Goal: Information Seeking & Learning: Learn about a topic

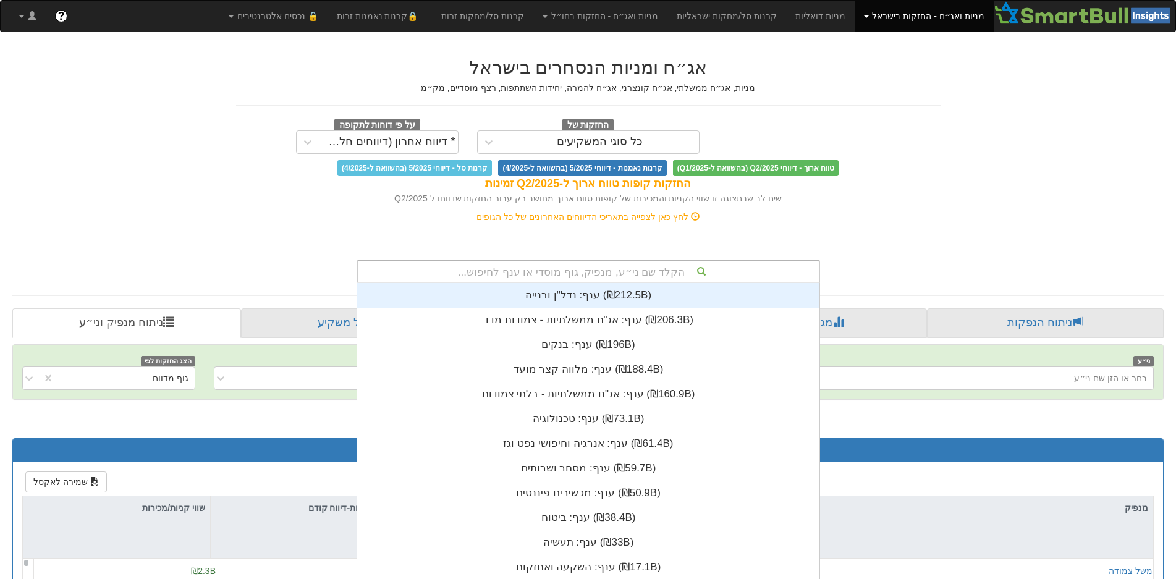
scroll to position [11, 0]
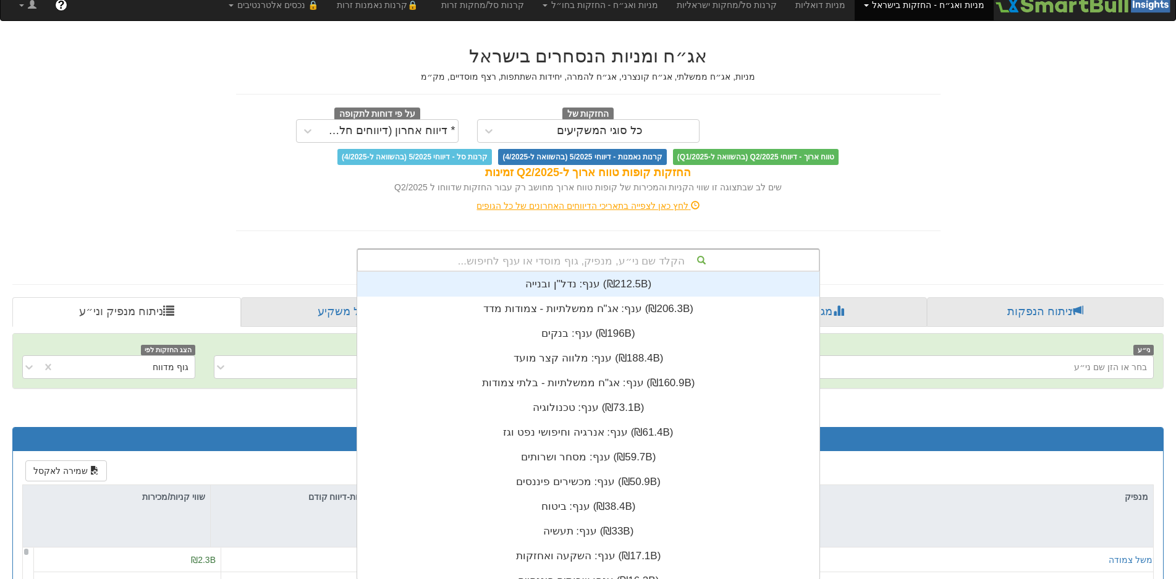
click at [597, 270] on div "הקלד שם ני״ע, מנפיק, גוף מוסדי או ענף לחיפוש... ענף: ‏נדל"ן ובנייה ‎(₪212.5B)‎ …" at bounding box center [588, 259] width 463 height 23
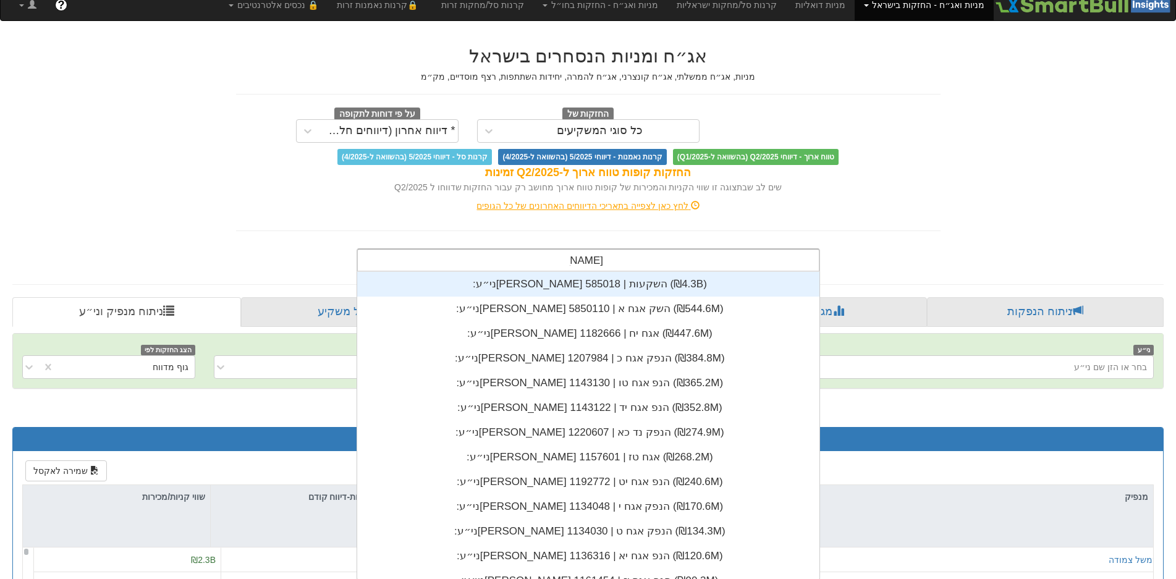
type input "[PERSON_NAME] הנ"
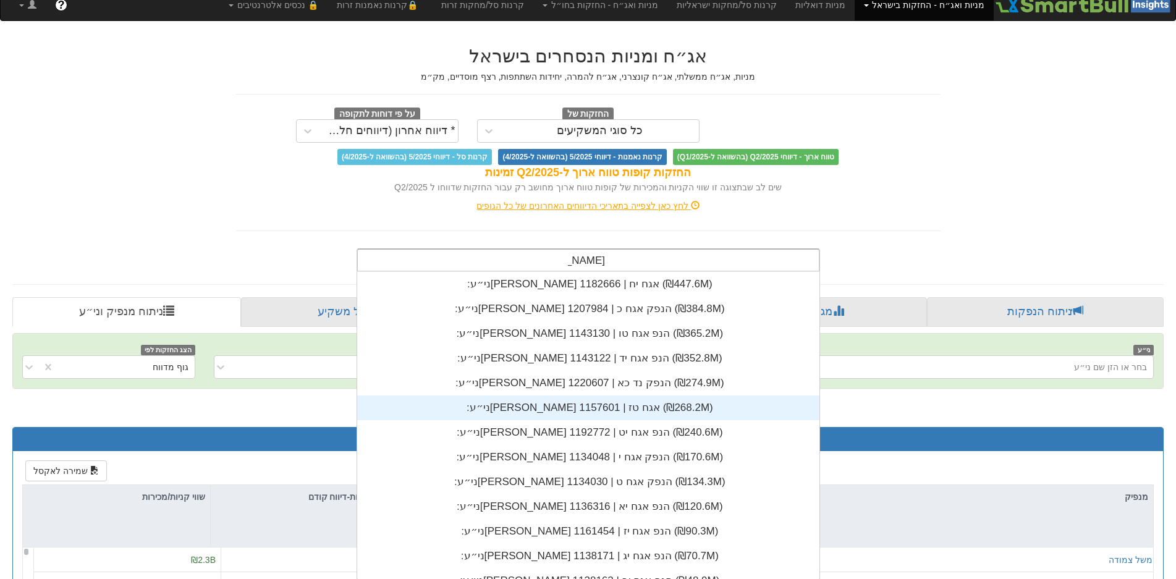
click at [554, 410] on div "ני״ע: ‏[PERSON_NAME] אגח טז | 1157601 ‎(₪268.2M)‎" at bounding box center [588, 407] width 462 height 25
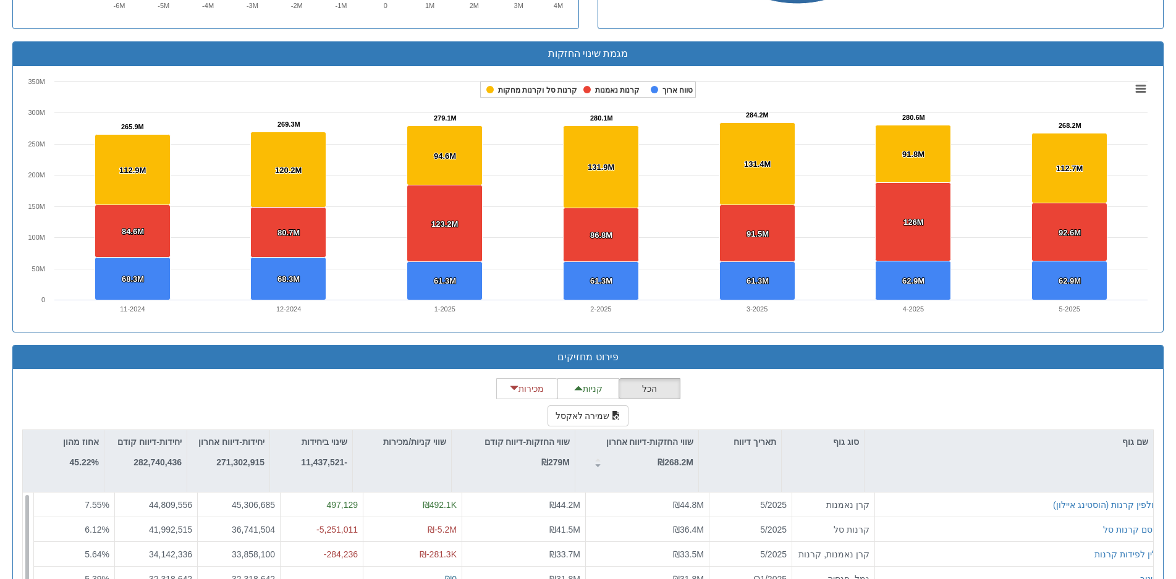
scroll to position [989, 0]
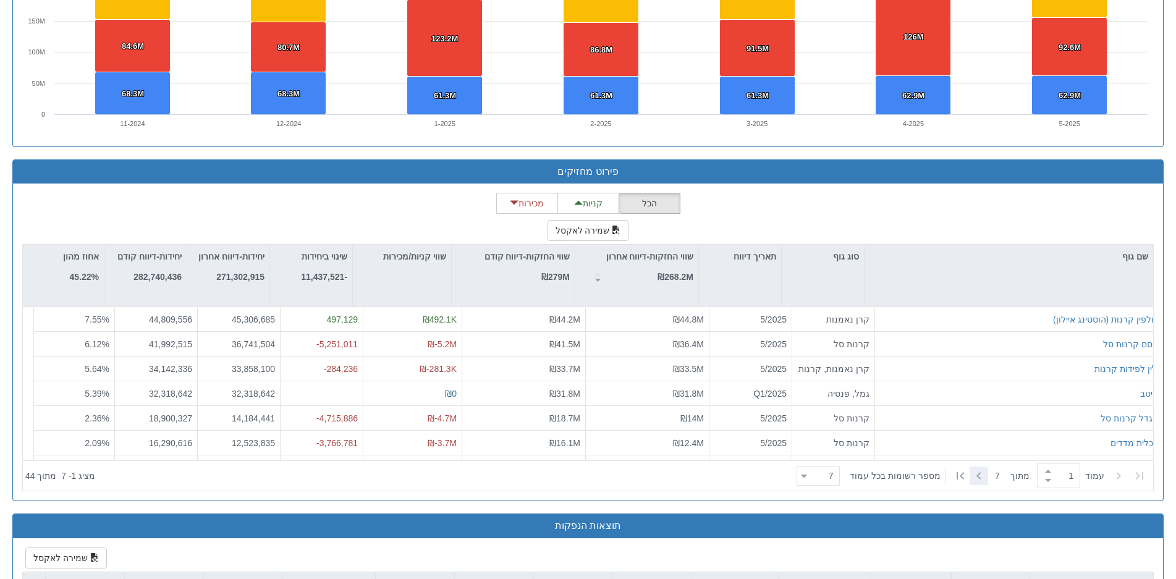
click at [969, 477] on div at bounding box center [978, 476] width 19 height 19
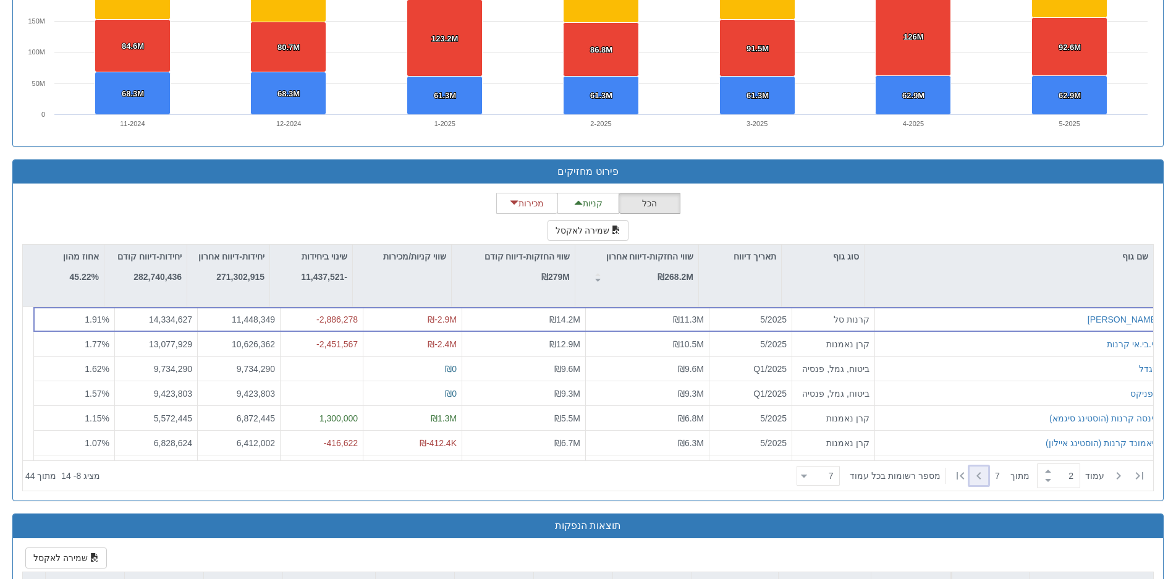
type input "2"
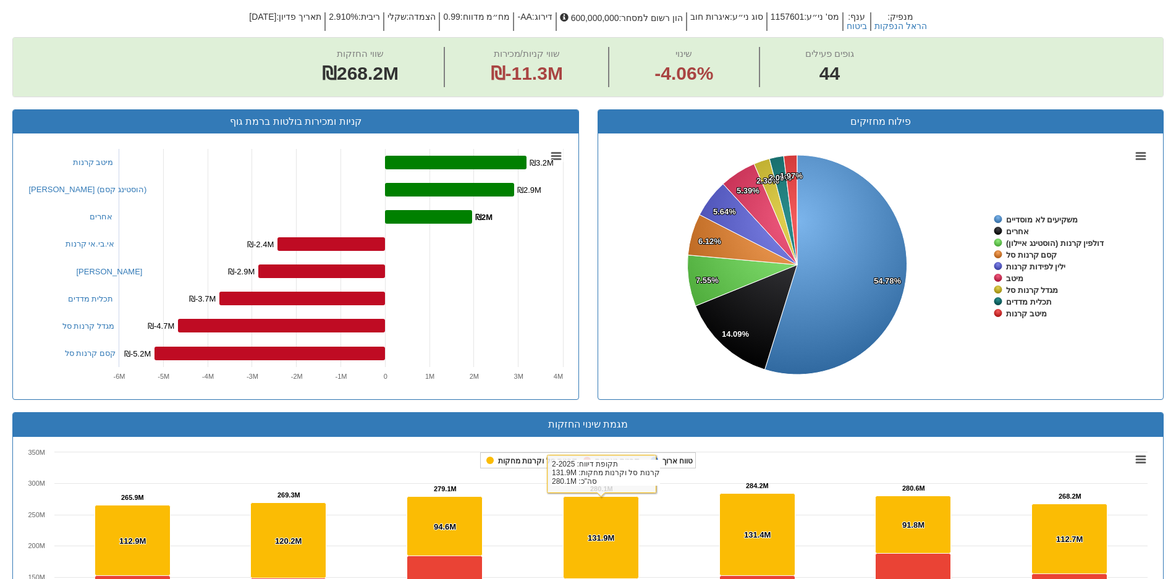
scroll to position [185, 0]
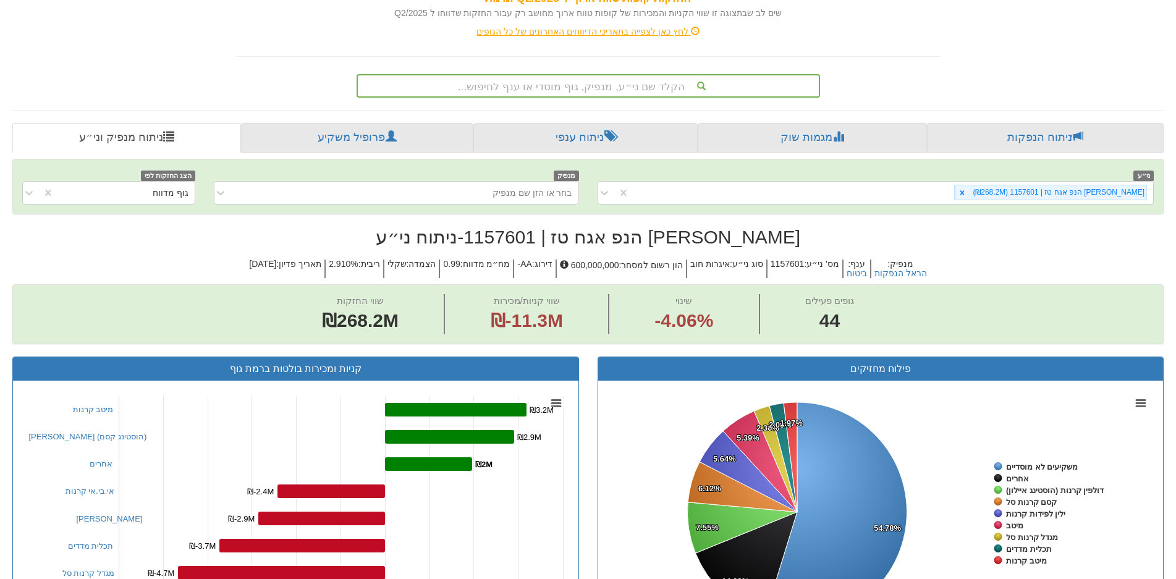
click at [651, 84] on div "הקלד שם ני״ע, מנפיק, גוף מוסדי או ענף לחיפוש..." at bounding box center [588, 85] width 461 height 21
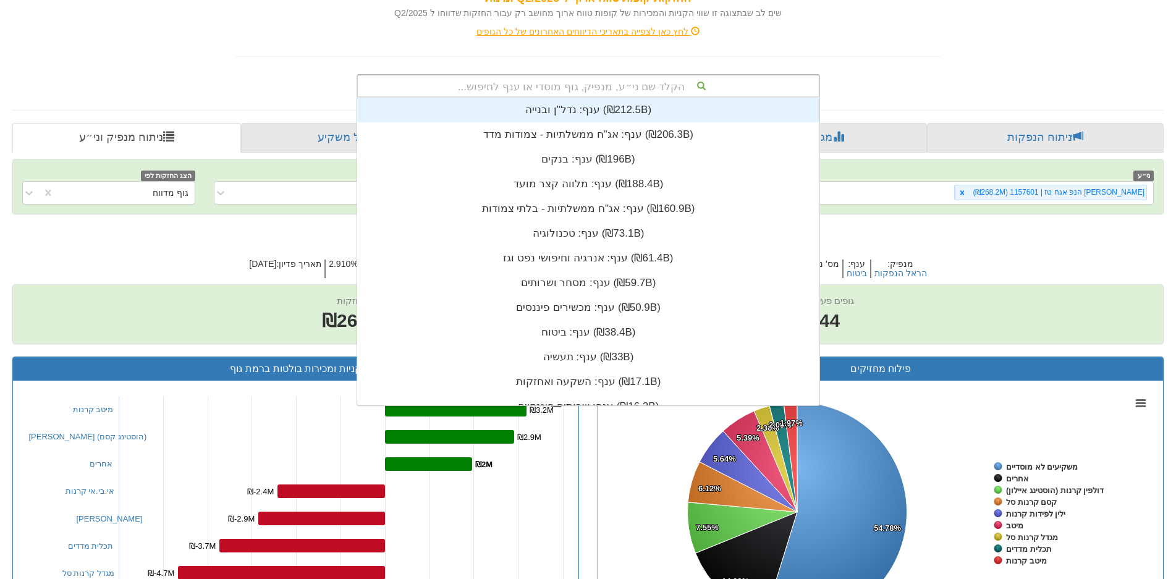
scroll to position [308, 0]
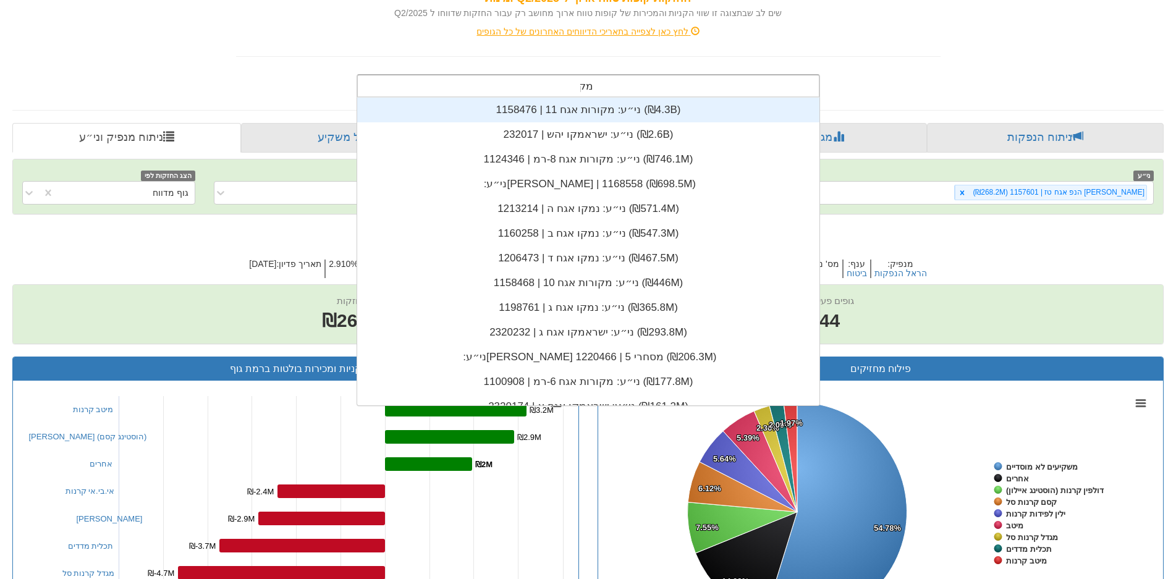
type input "מקורות"
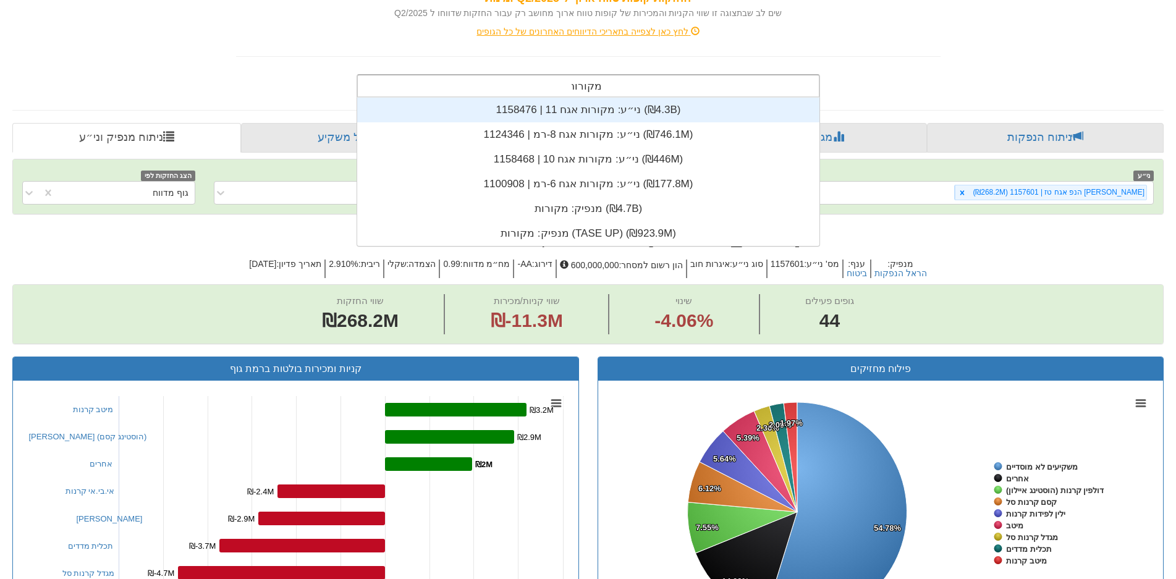
scroll to position [148, 0]
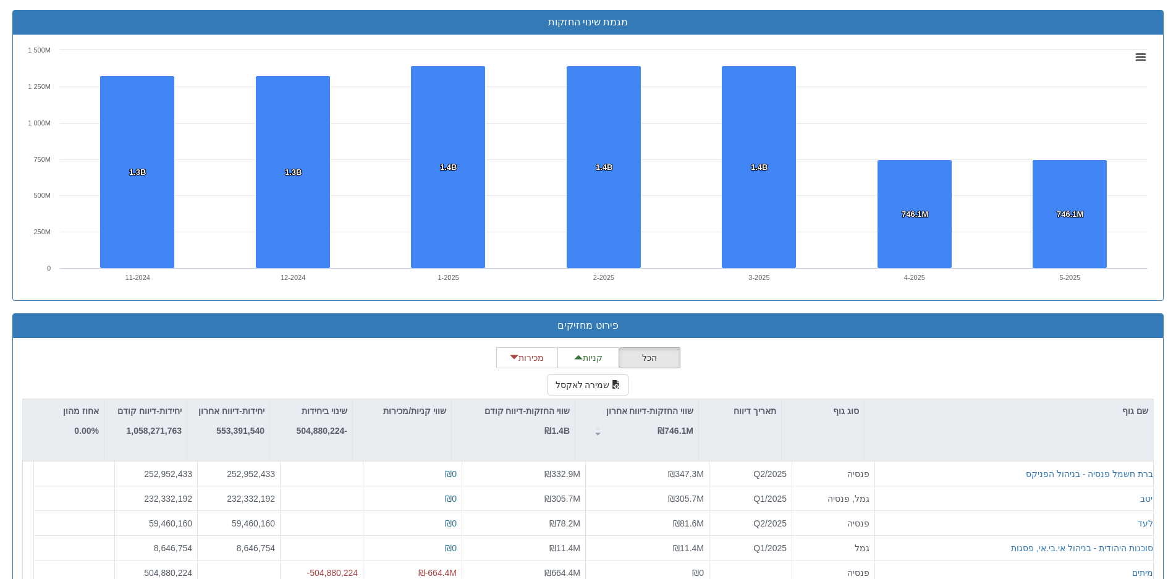
scroll to position [865, 0]
